Goal: Task Accomplishment & Management: Manage account settings

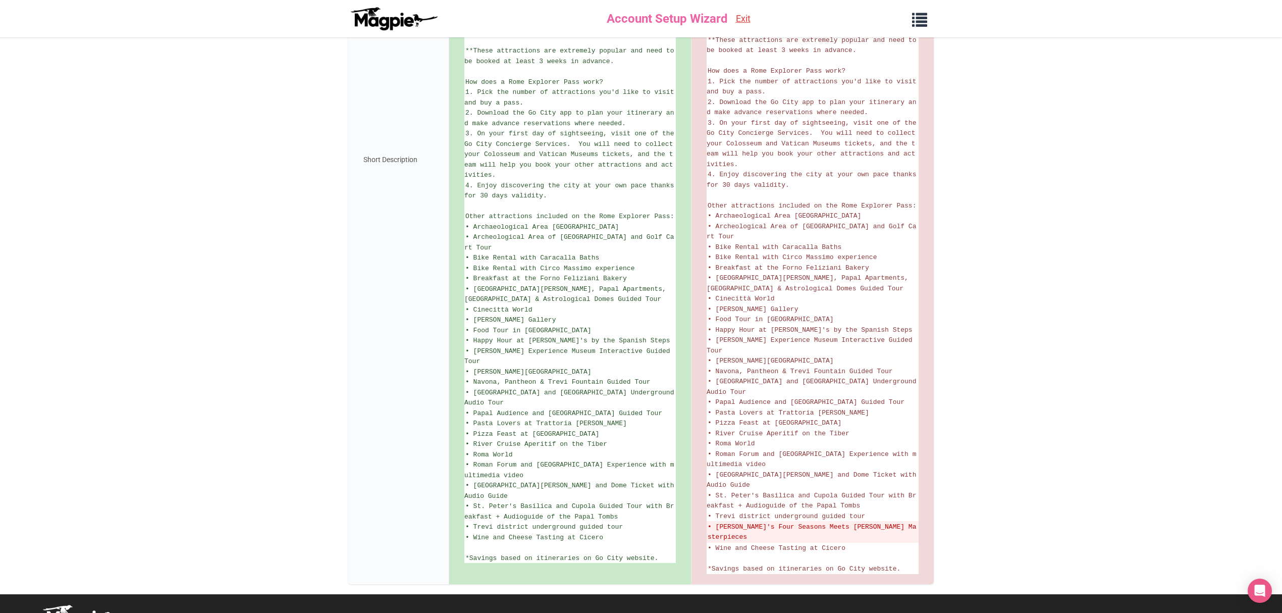
scroll to position [513, 0]
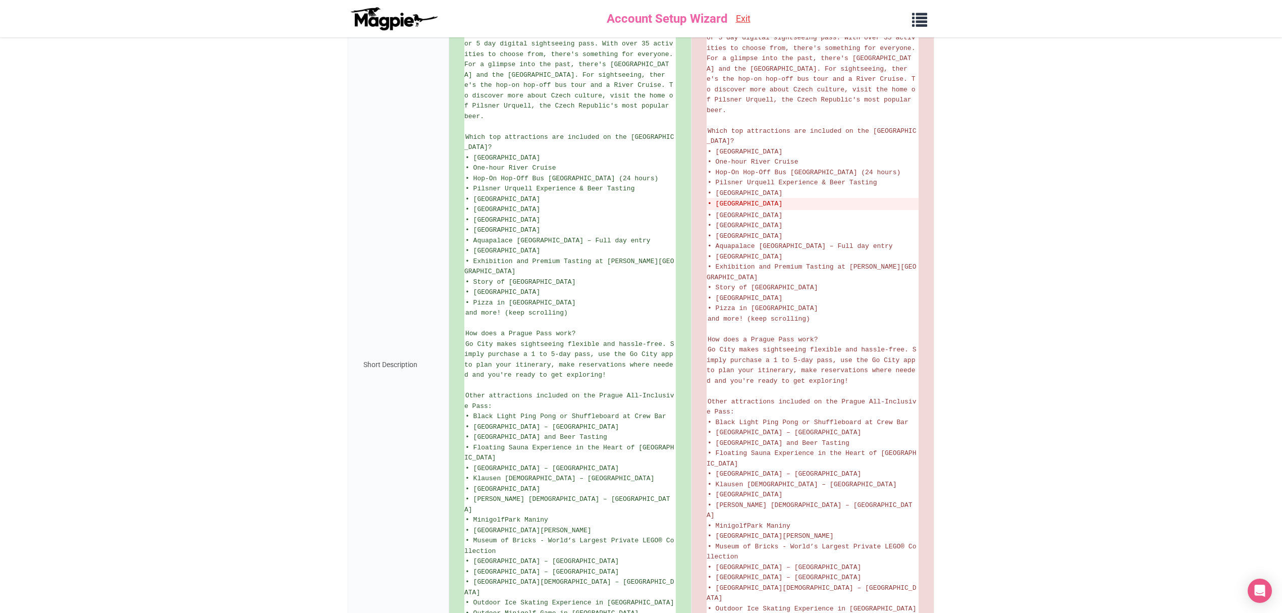
scroll to position [108, 0]
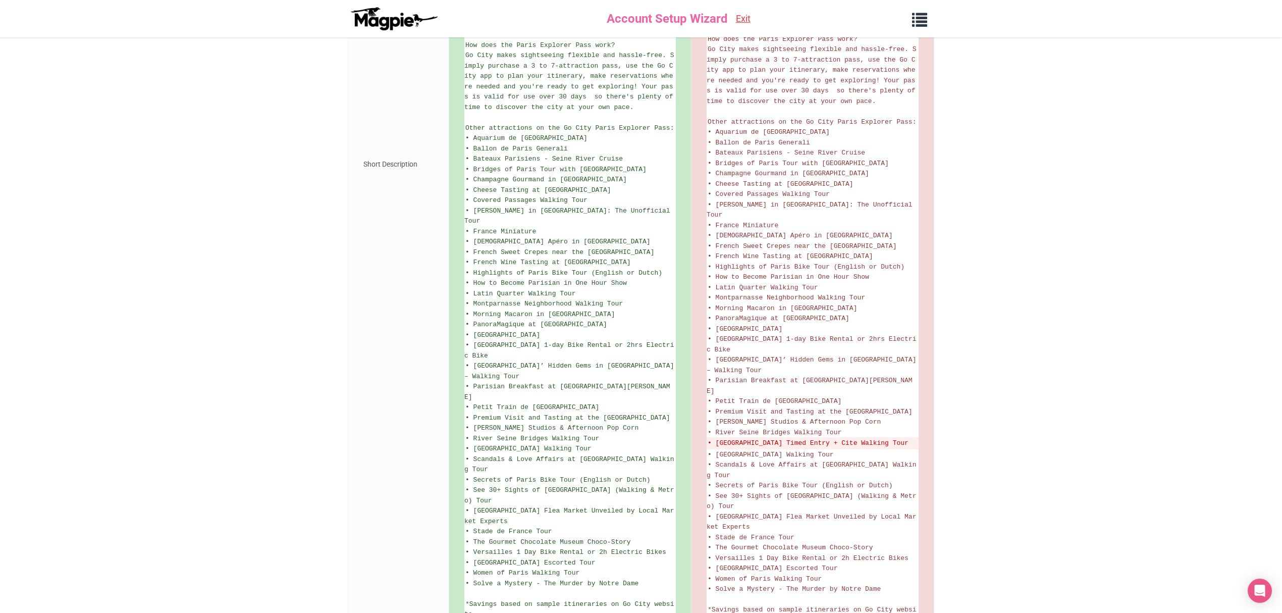
scroll to position [608, 0]
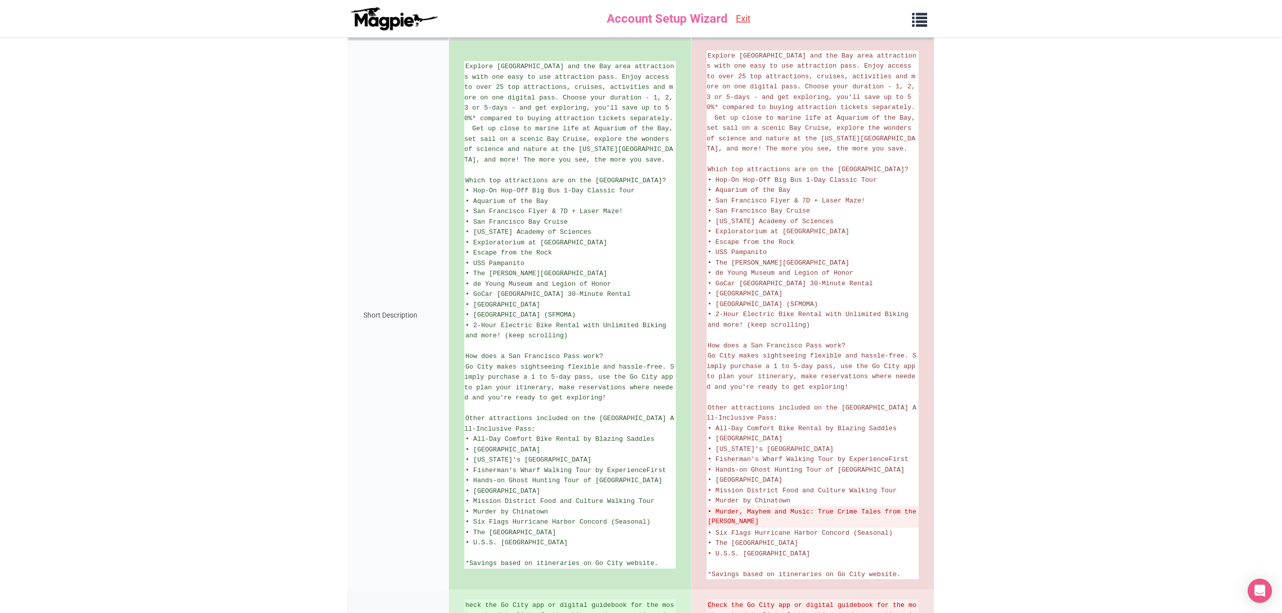
scroll to position [312, 0]
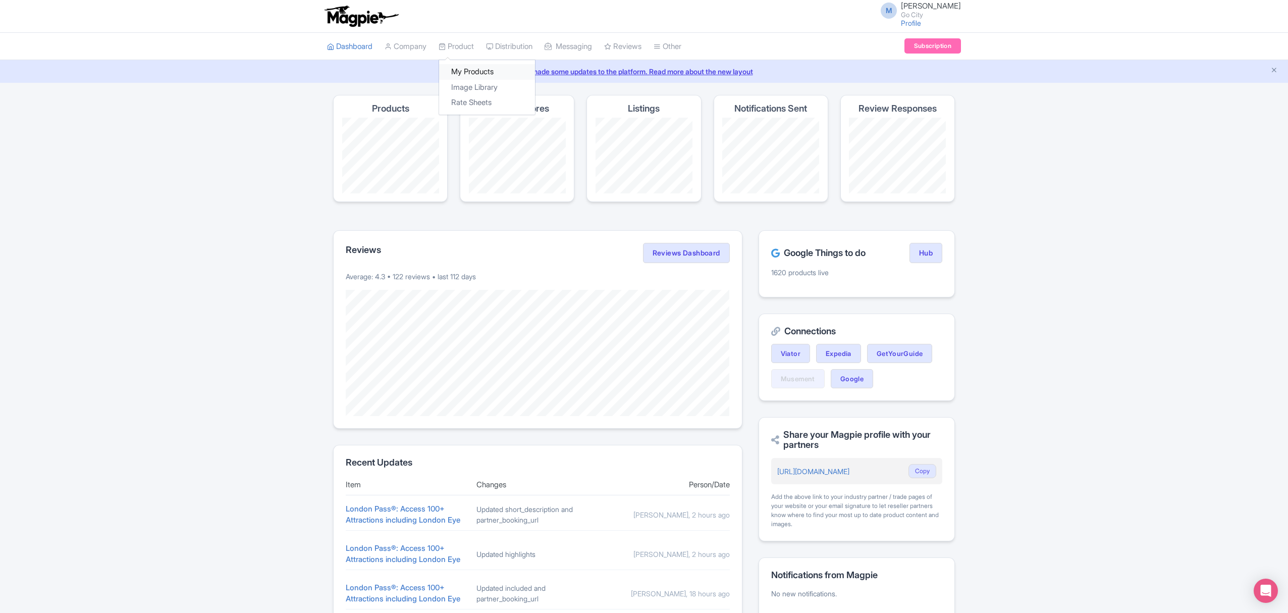
click at [482, 74] on link "My Products" at bounding box center [487, 72] width 96 height 16
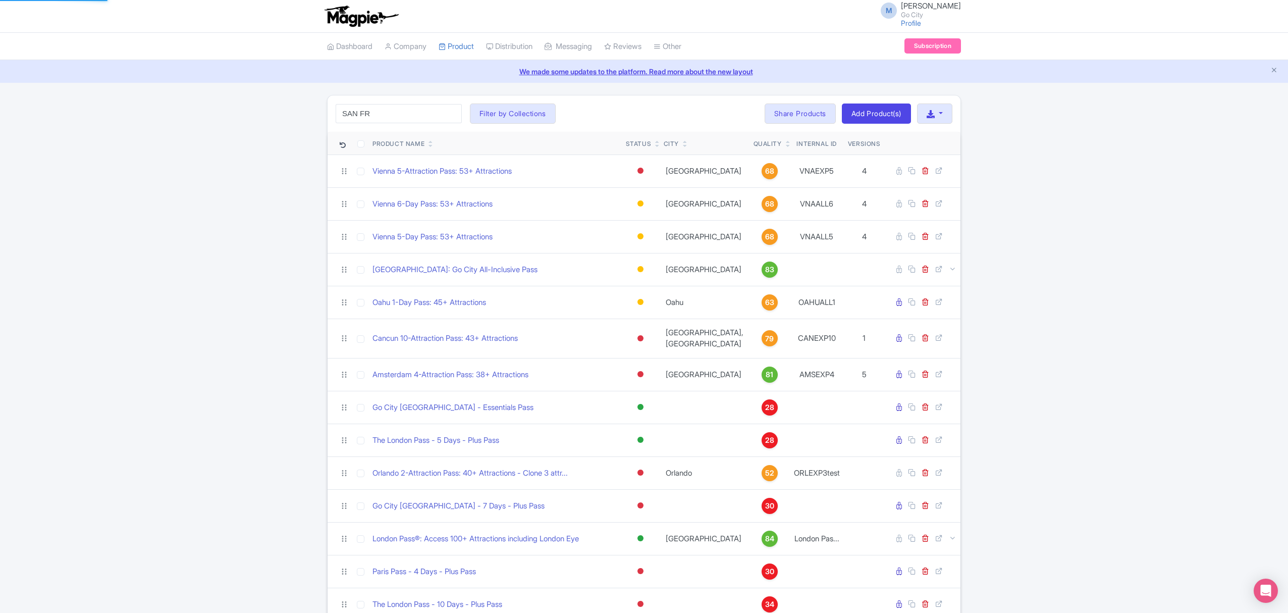
type input "san francisco"
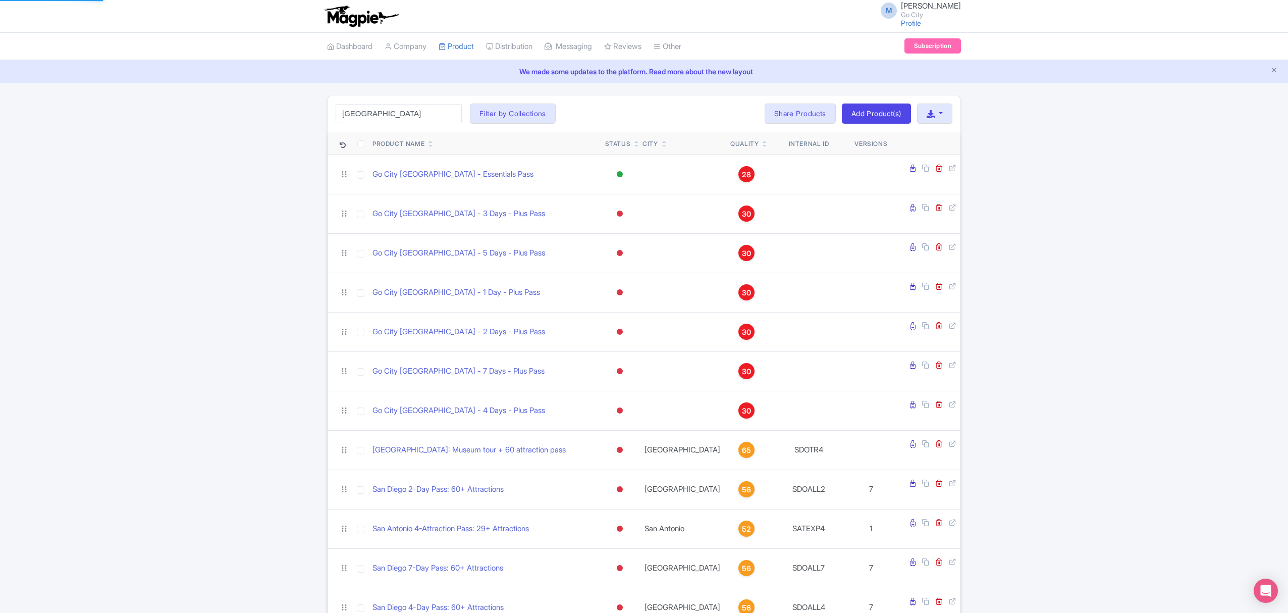
click button "Search" at bounding box center [0, 0] width 0 height 0
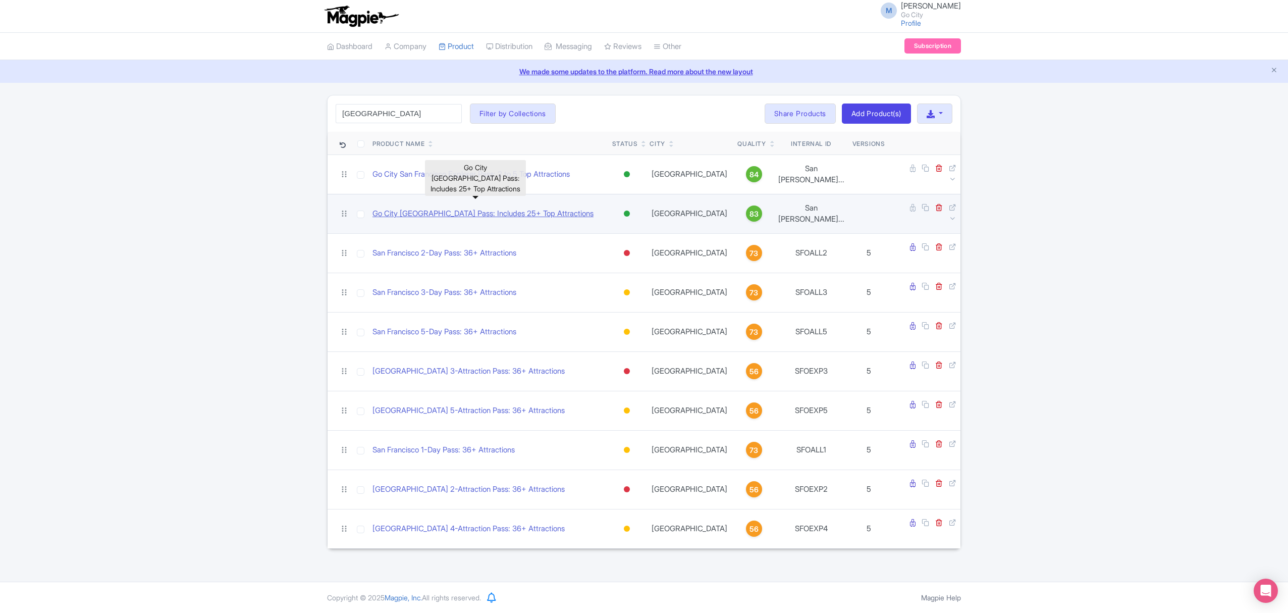
click at [503, 208] on link "Go City [GEOGRAPHIC_DATA] Pass: Includes 25+ Top Attractions" at bounding box center [483, 214] width 221 height 12
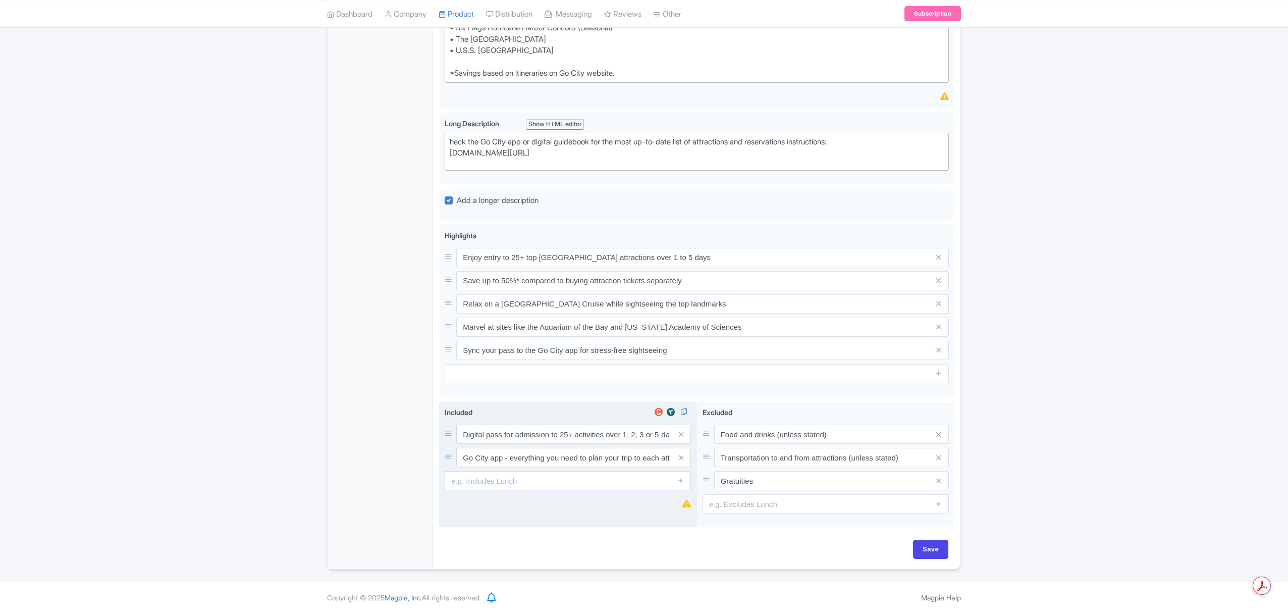
scroll to position [713, 0]
type trix-editor "<div>Check the Go City app or digital guidebook for the most up-to-date list of…"
click at [940, 546] on input "Save" at bounding box center [930, 549] width 35 height 19
type input "Saving..."
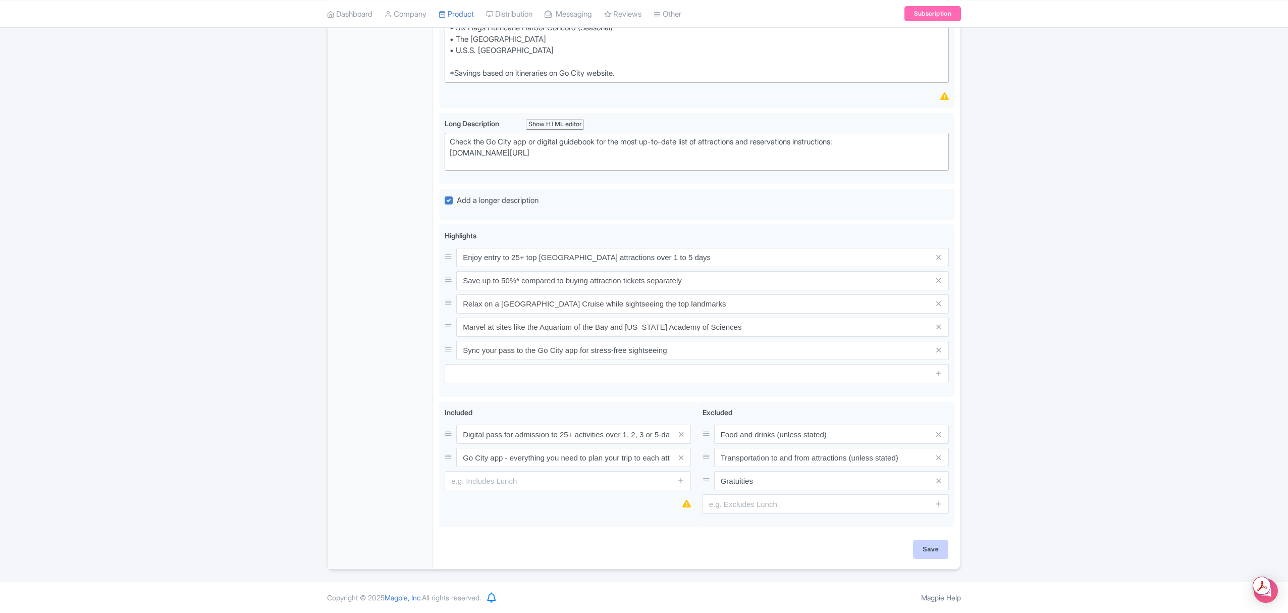
type input "Saving..."
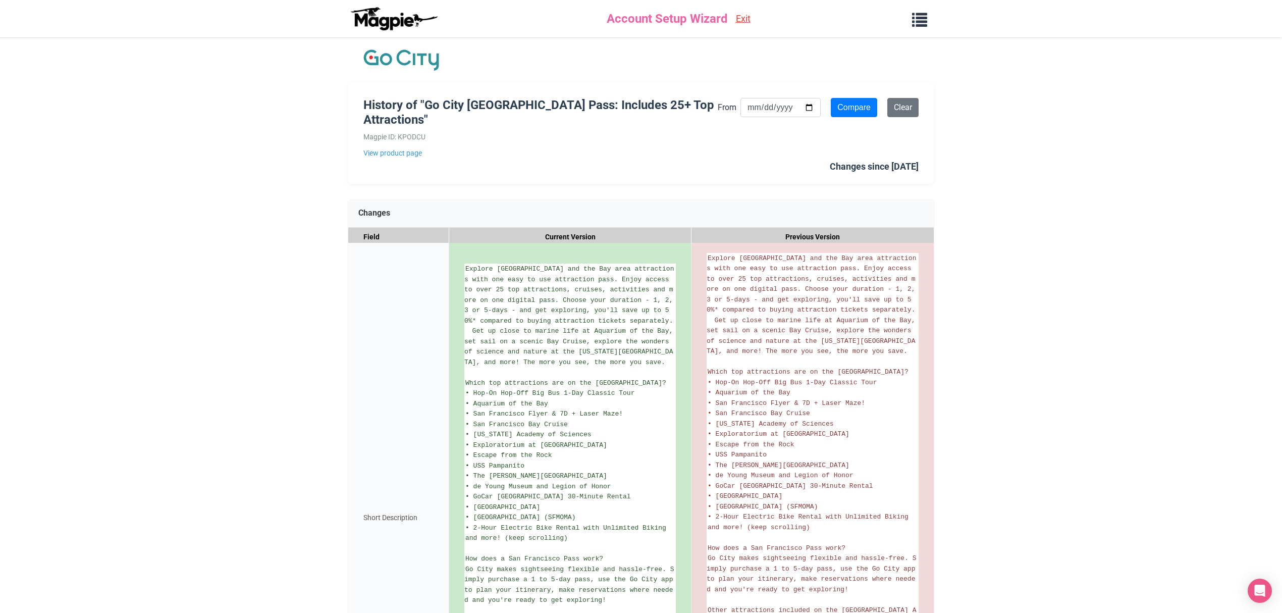
scroll to position [239, 0]
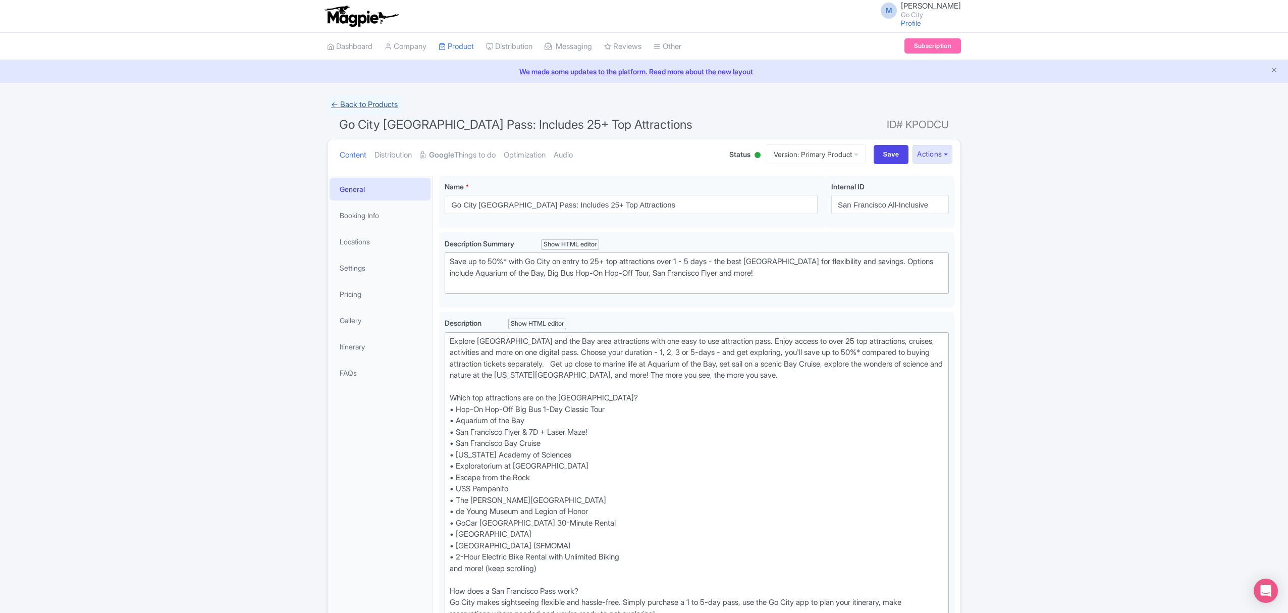
click at [376, 100] on link "← Back to Products" at bounding box center [364, 105] width 75 height 20
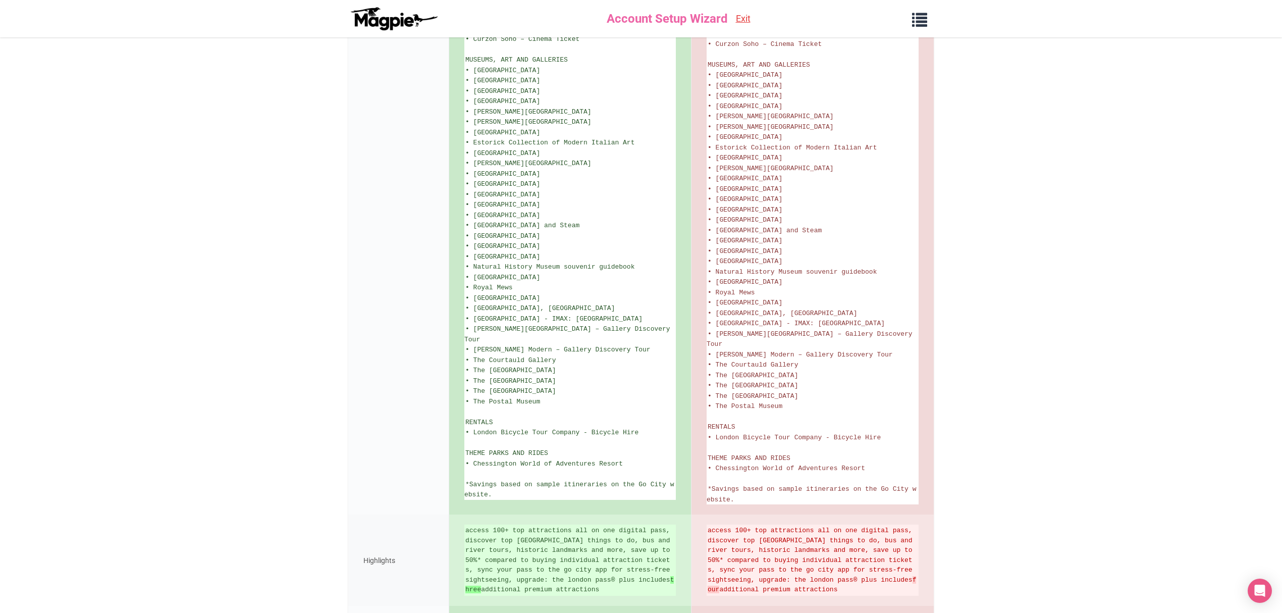
scroll to position [1410, 0]
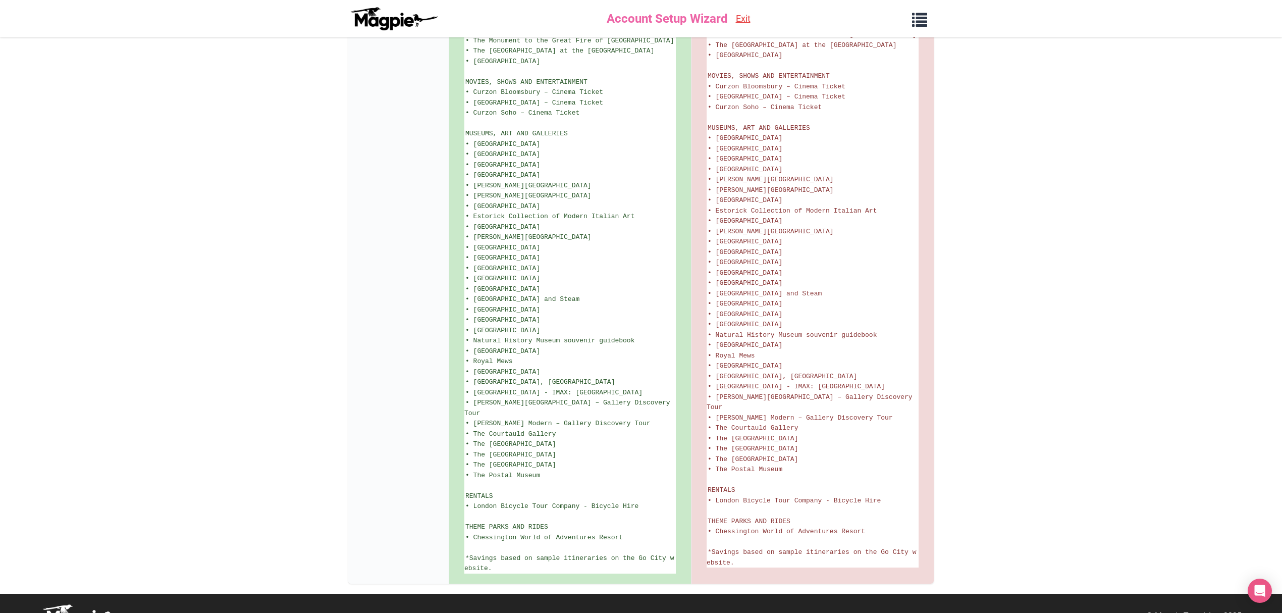
scroll to position [1198, 0]
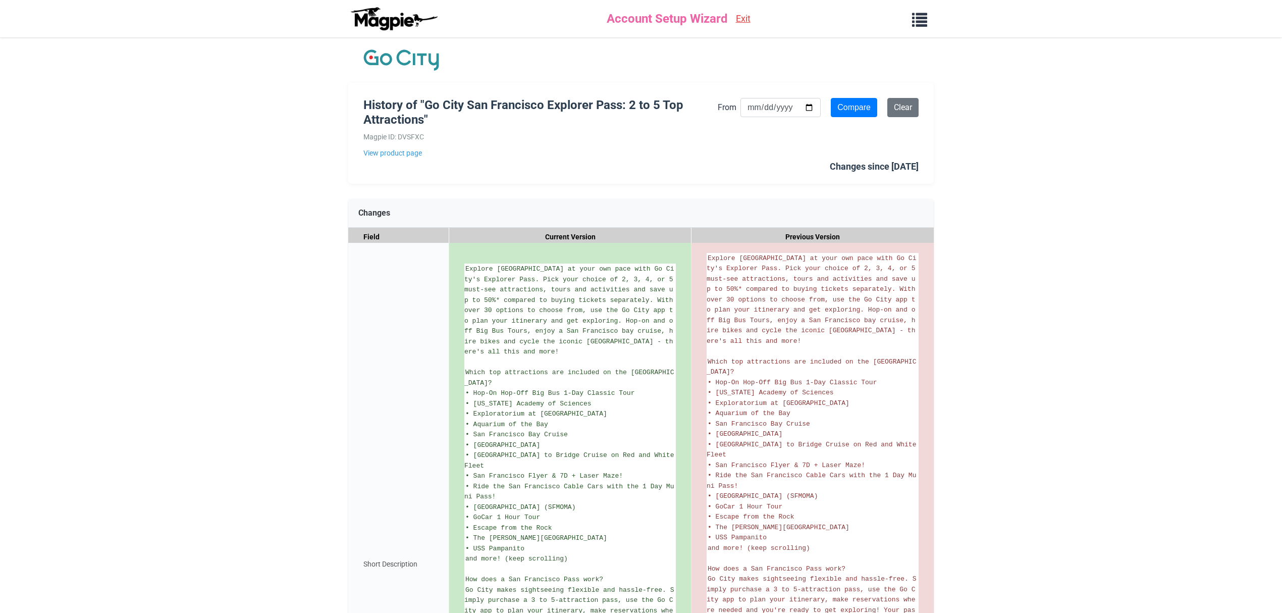
scroll to position [344, 0]
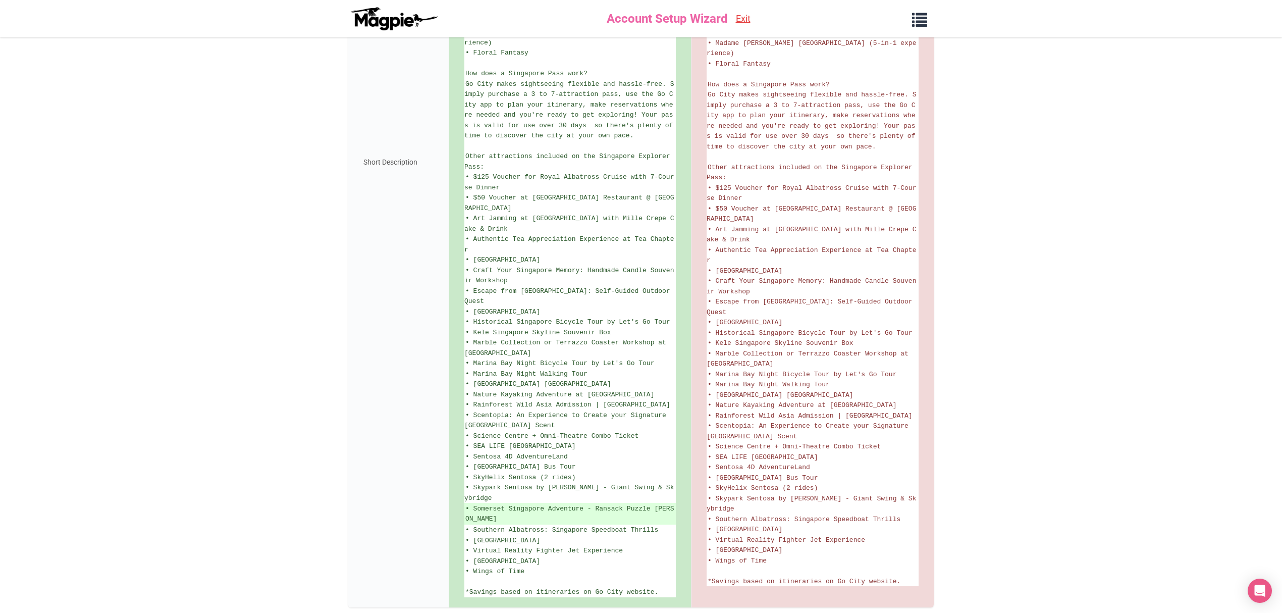
scroll to position [566, 0]
